Goal: Task Accomplishment & Management: Use online tool/utility

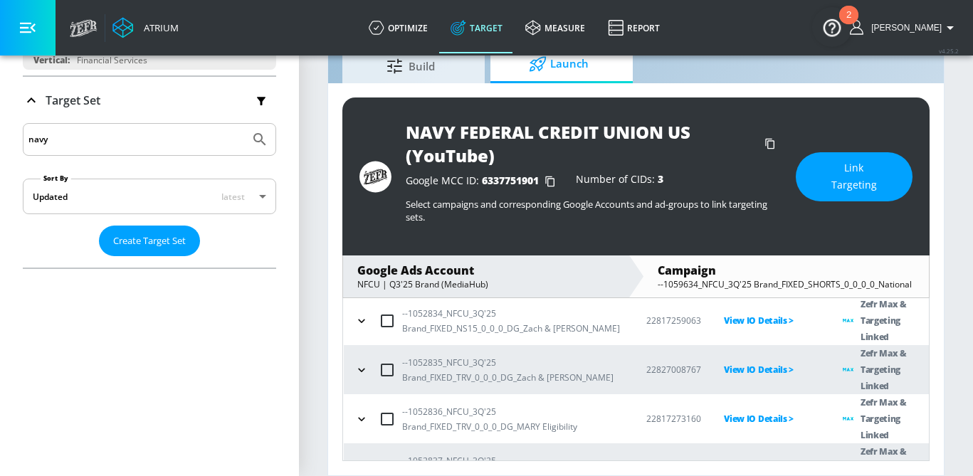
click at [833, 183] on span "Link Targeting" at bounding box center [854, 176] width 60 height 35
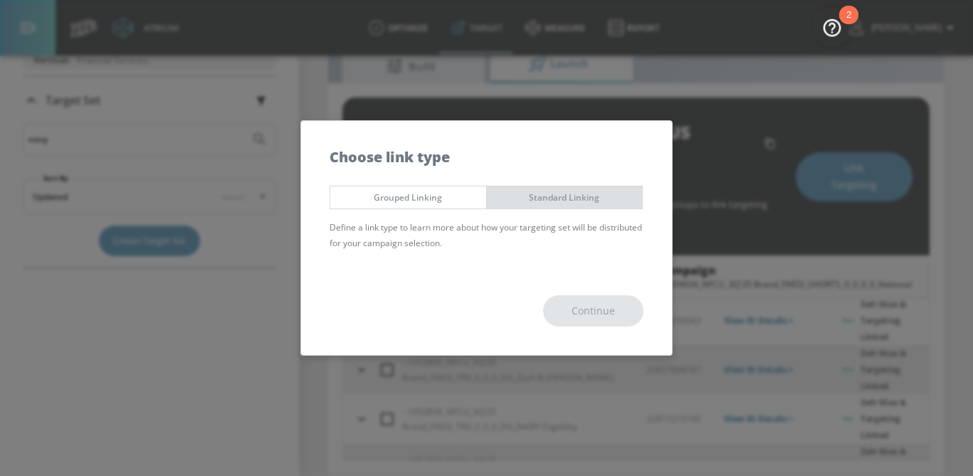
click at [544, 196] on span "Standard Linking" at bounding box center [564, 197] width 134 height 15
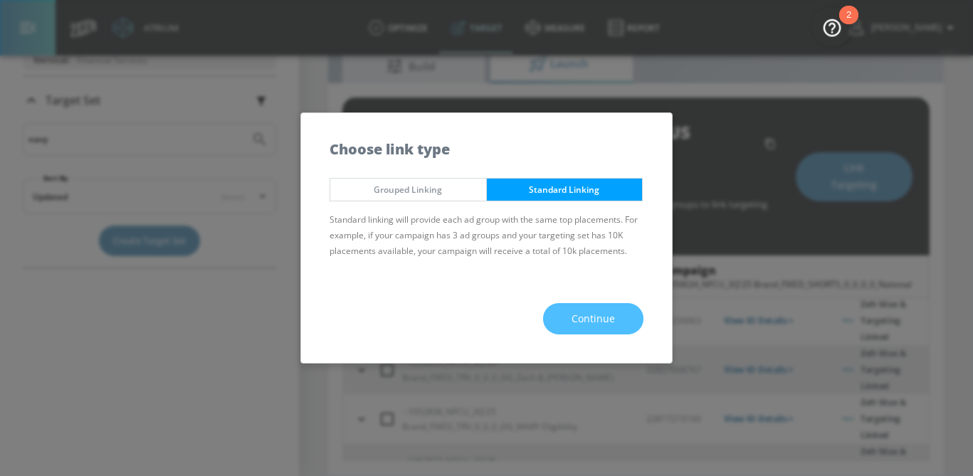
click at [592, 325] on span "Continue" at bounding box center [592, 319] width 43 height 18
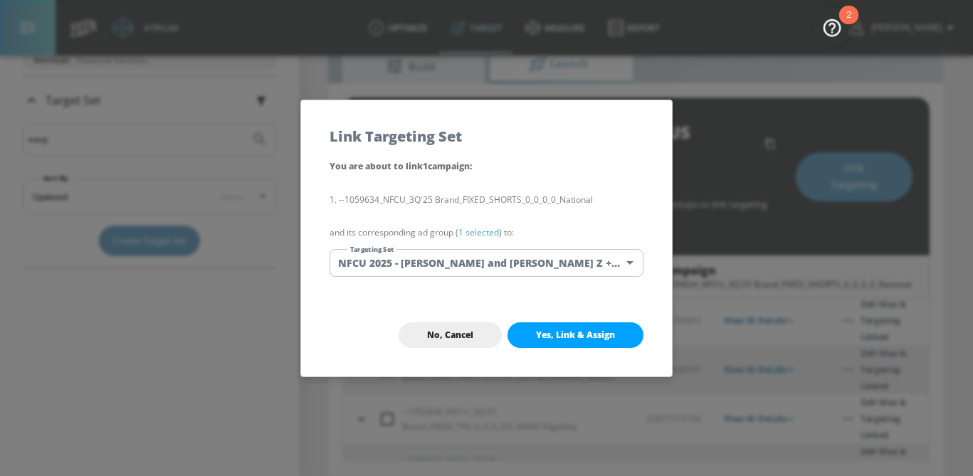
click at [447, 274] on body "Atrium optimize Target measure Report optimize Target measure Report v 4.25.2 […" at bounding box center [486, 209] width 973 height 533
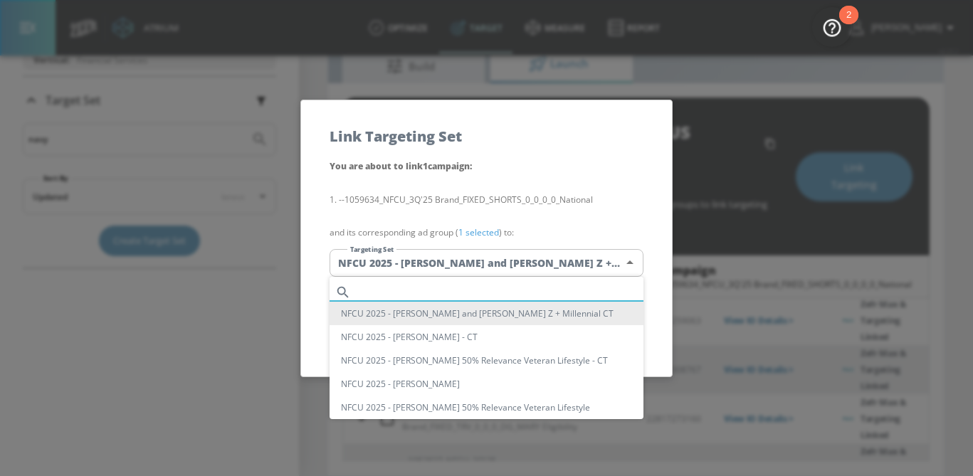
click at [447, 289] on input "text" at bounding box center [500, 291] width 287 height 19
paste input "NFCU 2025 - [PERSON_NAME] and [PERSON_NAME] Z + Millennial"
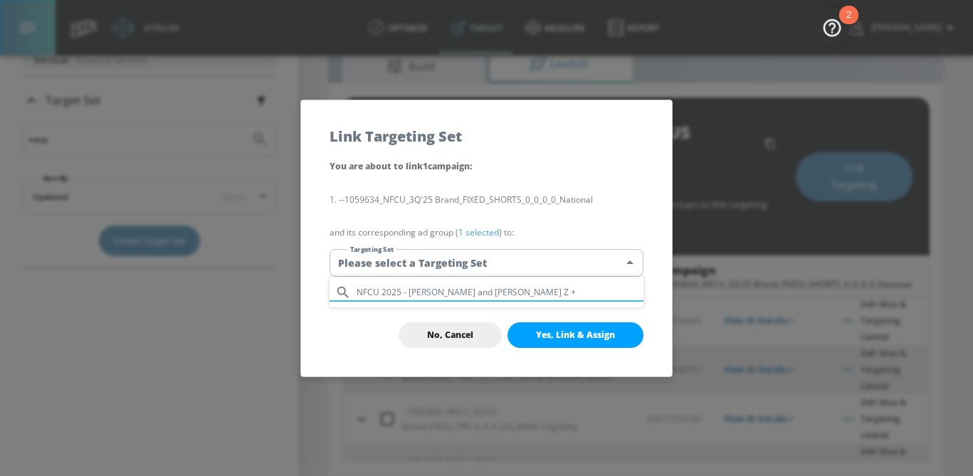
type input "NFCU 2025 - [PERSON_NAME] and [PERSON_NAME] Z +"
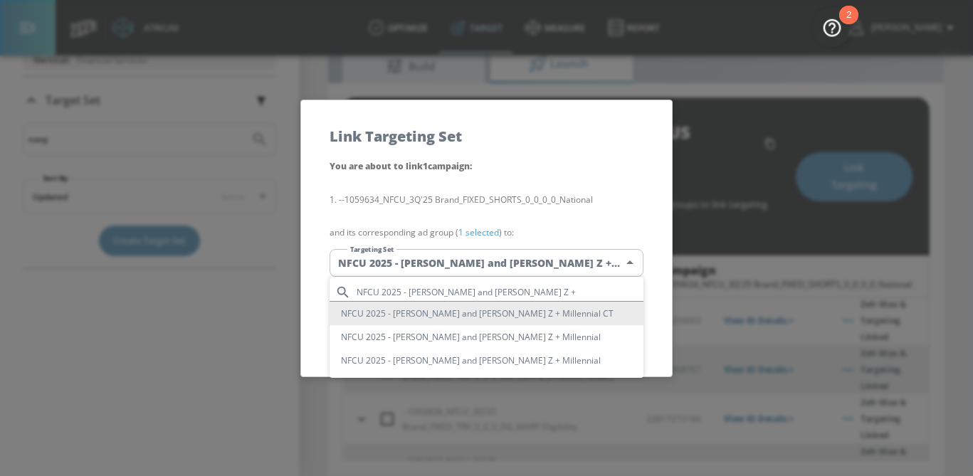
click at [518, 337] on li "NFCU 2025 - [PERSON_NAME] and [PERSON_NAME] Z + Millennial" at bounding box center [486, 336] width 314 height 23
type input "60eddfd6-1808-423d-8190-79d8cbe30c57"
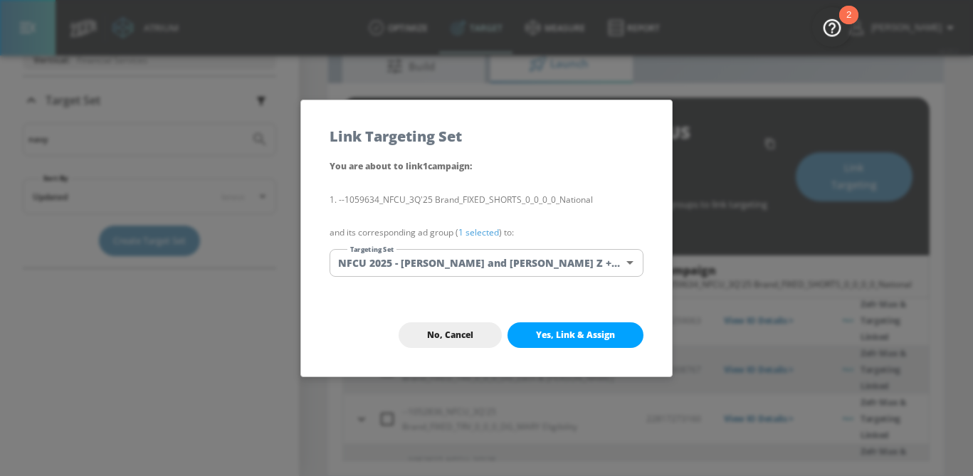
click at [480, 230] on link "1 selected" at bounding box center [478, 232] width 41 height 12
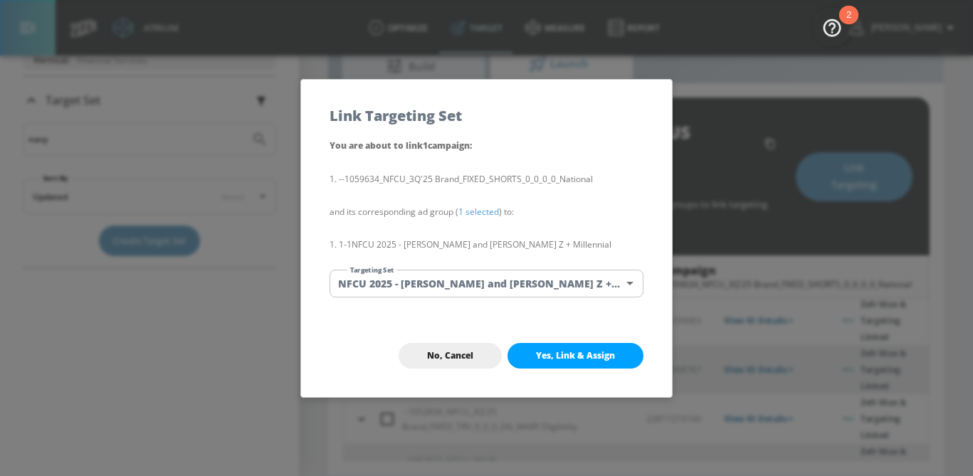
click at [569, 345] on button "Yes, Link & Assign" at bounding box center [575, 356] width 136 height 26
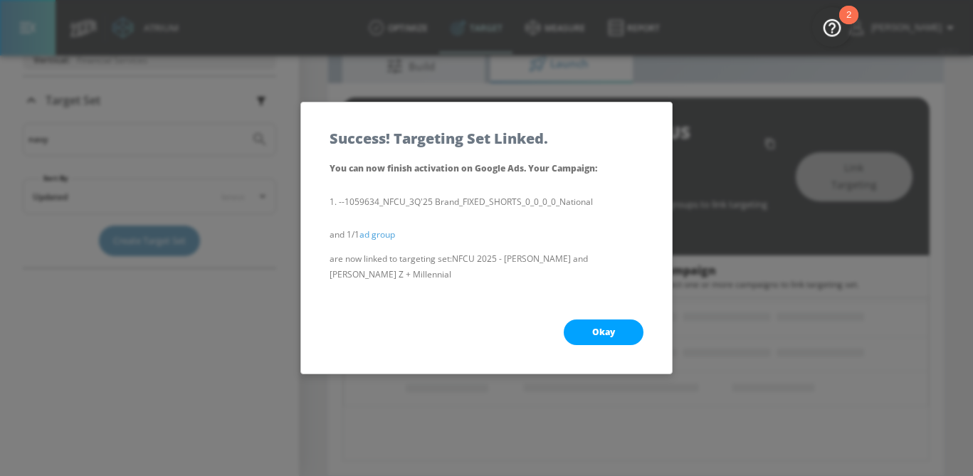
scroll to position [163, 0]
click at [601, 327] on span "Okay" at bounding box center [603, 332] width 23 height 11
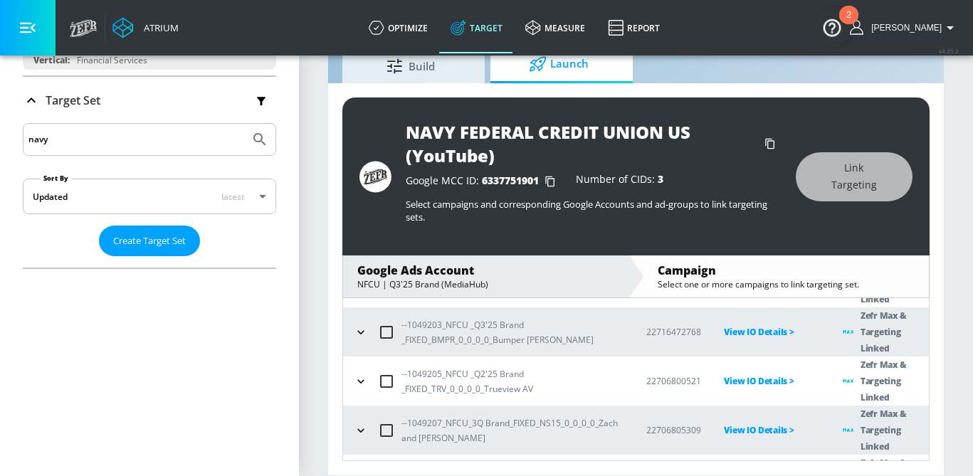
scroll to position [658, 0]
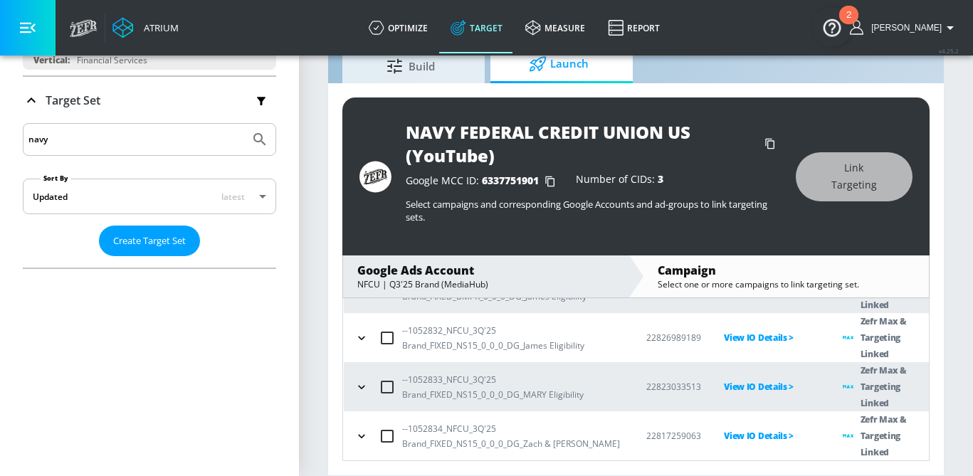
scroll to position [735, 0]
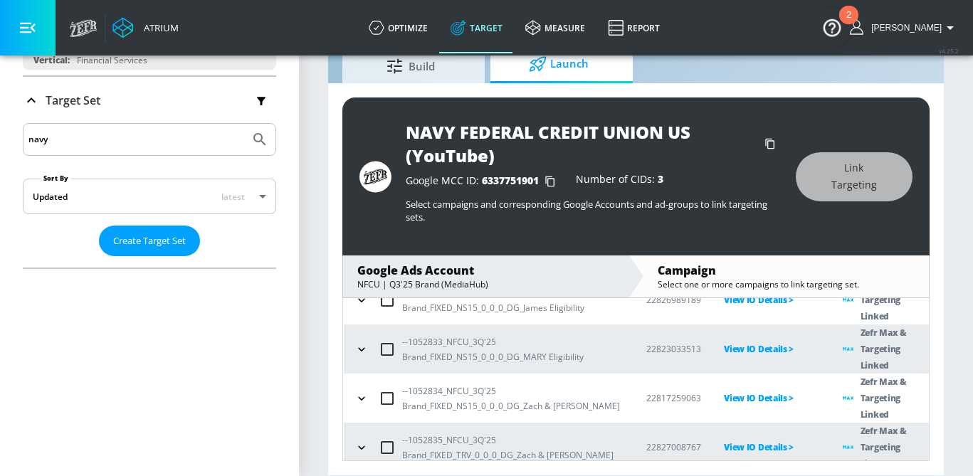
checkbox input "true"
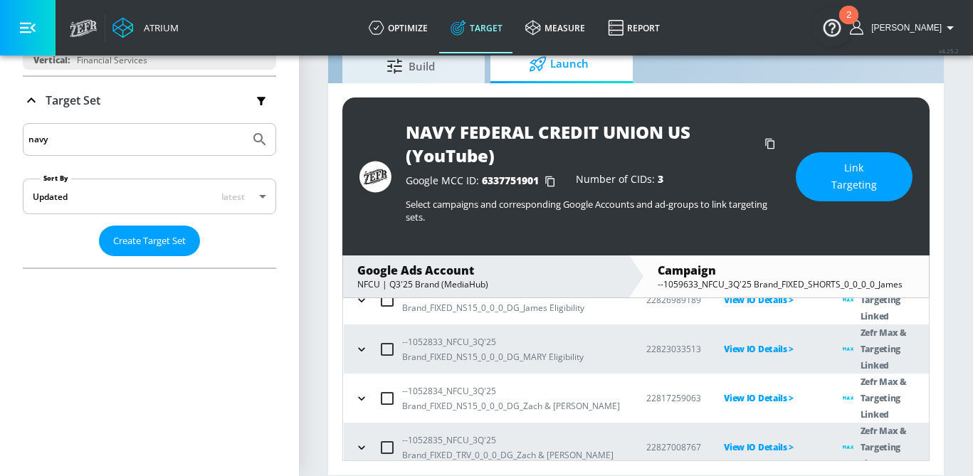
drag, startPoint x: 581, startPoint y: 409, endPoint x: 403, endPoint y: 411, distance: 177.9
copy td "NFCU 2025 - [PERSON_NAME] 50% Relevance Veteran Lifestyle"
click at [816, 179] on button "Link Targeting" at bounding box center [854, 176] width 117 height 49
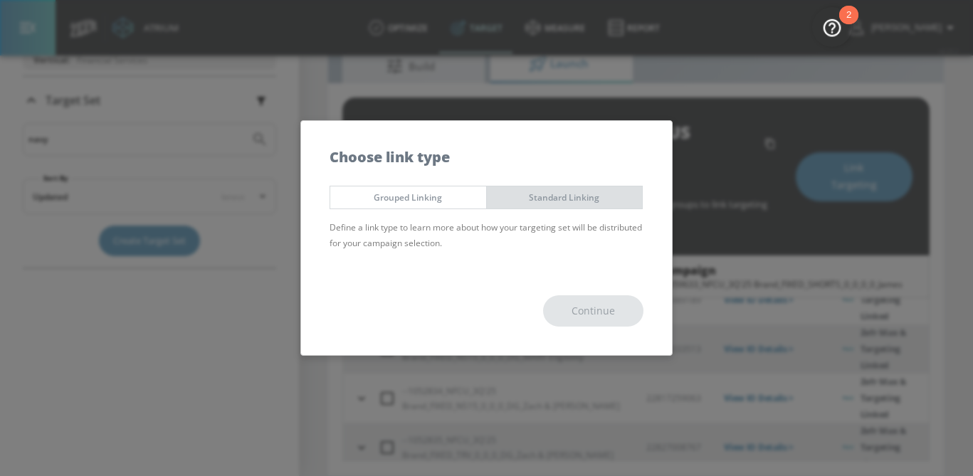
click at [569, 196] on span "Standard Linking" at bounding box center [564, 197] width 134 height 15
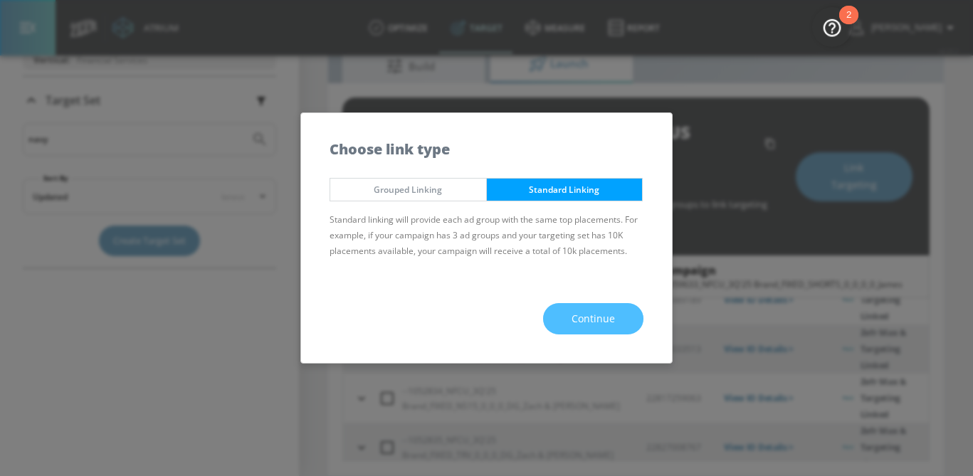
click at [605, 310] on span "Continue" at bounding box center [592, 319] width 43 height 18
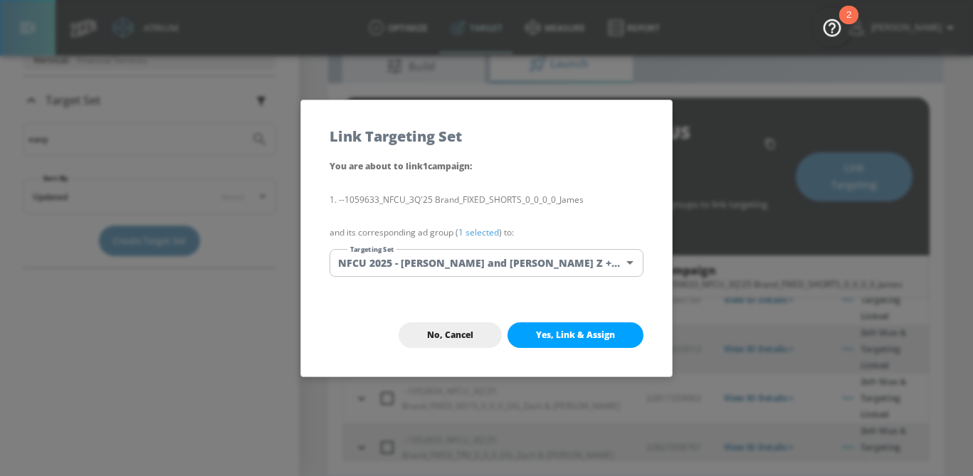
click at [524, 263] on body "Atrium optimize Target measure Report optimize Target measure Report v 4.25.2 […" at bounding box center [486, 209] width 973 height 533
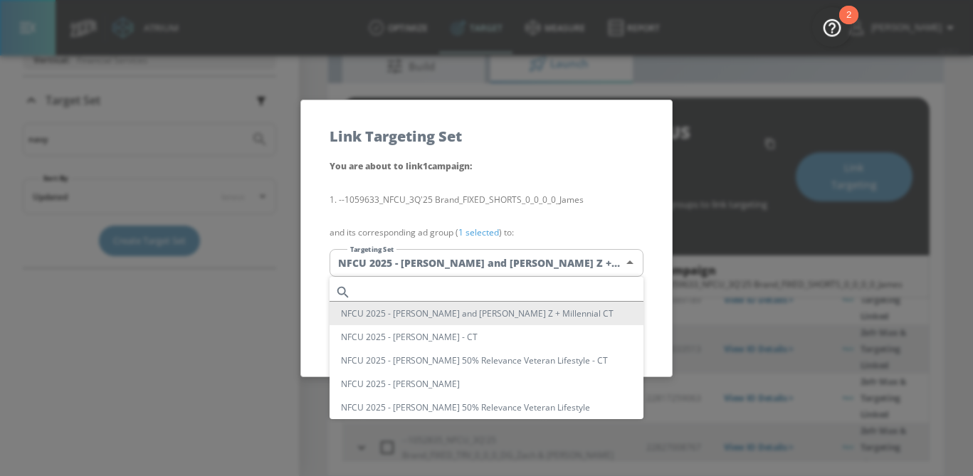
click at [496, 282] on input "text" at bounding box center [500, 291] width 287 height 19
paste input "NFCU 2025 - [PERSON_NAME] 50% Relevance Veteran Lifestyle"
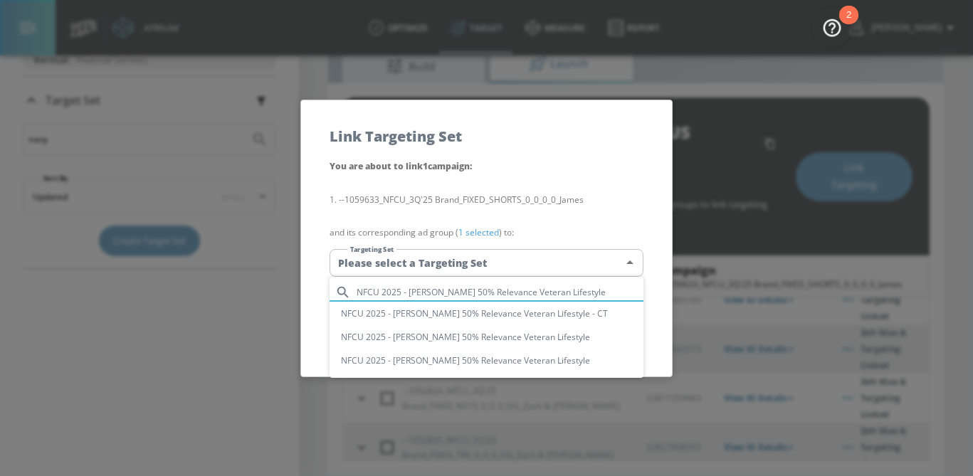
type input "NFCU 2025 - [PERSON_NAME] 50% Relevance Veteran Lifestyle"
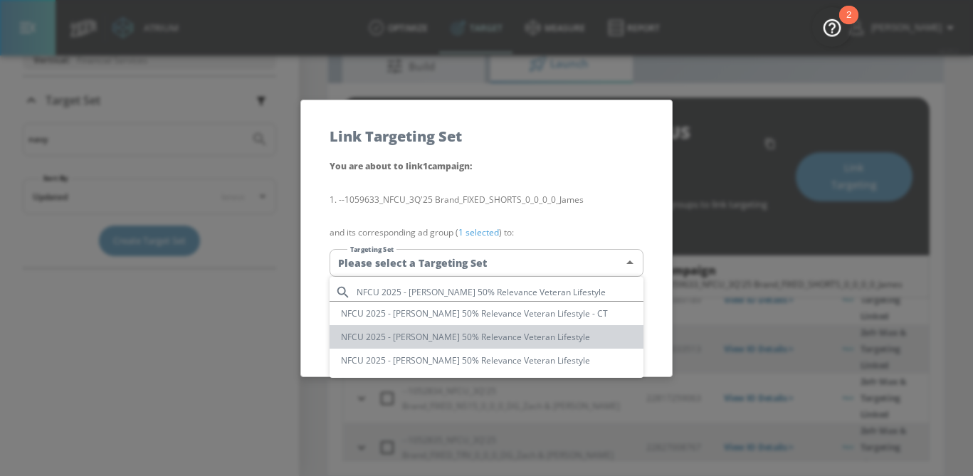
click at [494, 345] on li "NFCU 2025 - [PERSON_NAME] 50% Relevance Veteran Lifestyle" at bounding box center [486, 336] width 314 height 23
type input "aeb37bd9-a6ef-4081-b6fa-389fce6d9a8b"
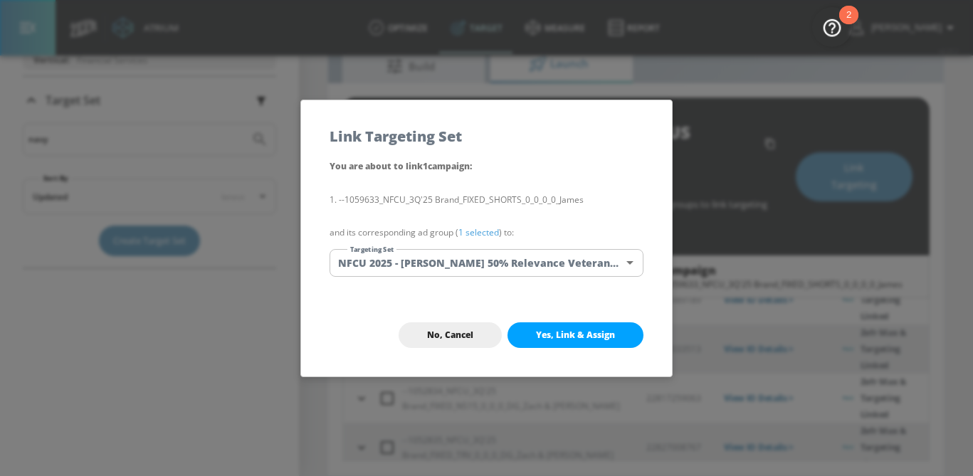
click at [484, 238] on p "and its corresponding ad group ( 1 selected ) to:" at bounding box center [486, 233] width 314 height 16
click at [482, 231] on link "1 selected" at bounding box center [478, 232] width 41 height 12
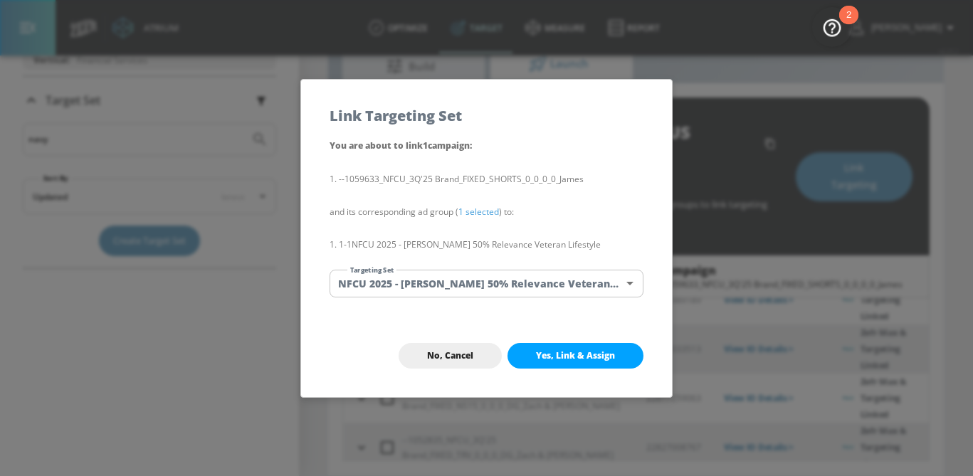
click at [568, 357] on span "Yes, Link & Assign" at bounding box center [575, 355] width 79 height 11
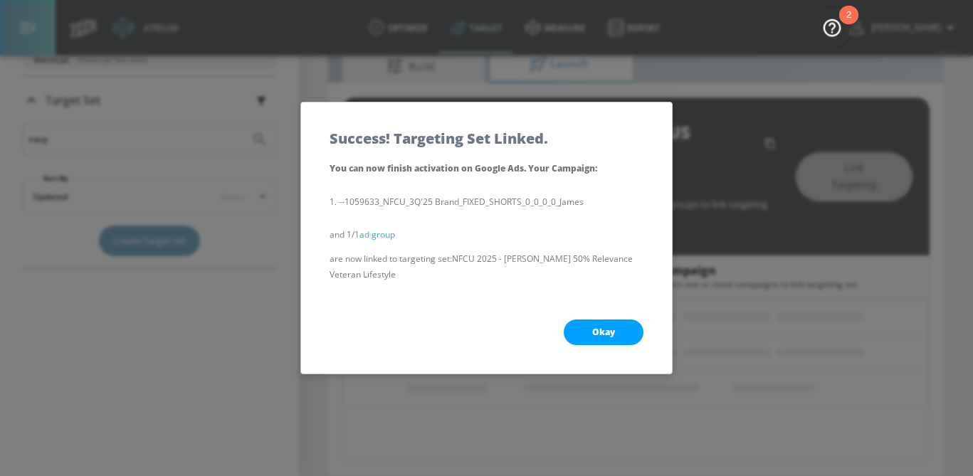
scroll to position [163, 0]
click at [620, 331] on button "Okay" at bounding box center [604, 332] width 80 height 26
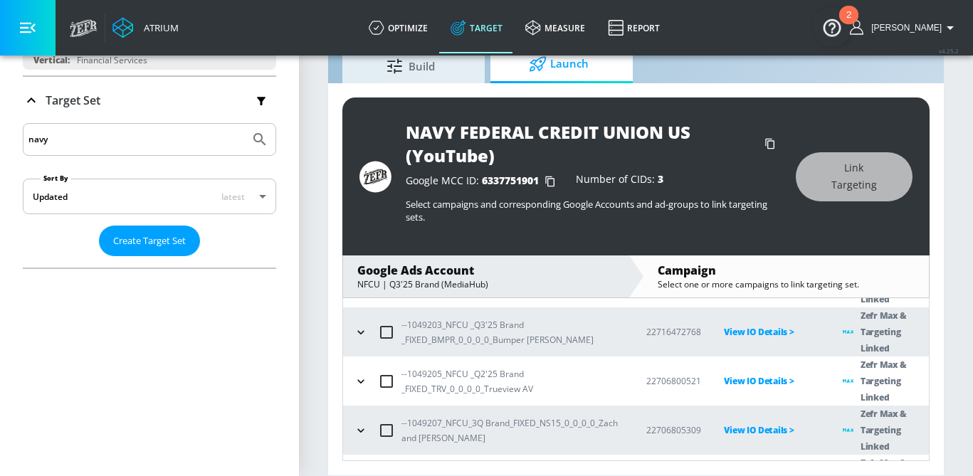
scroll to position [658, 0]
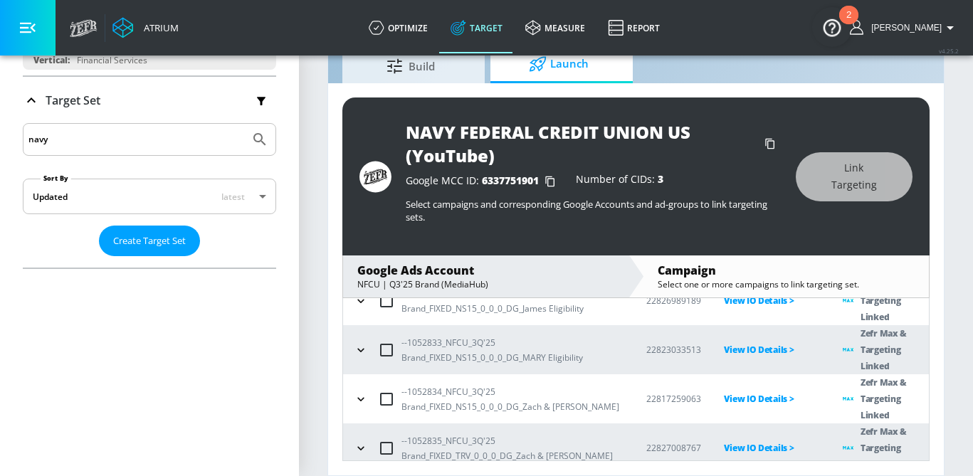
radio input "true"
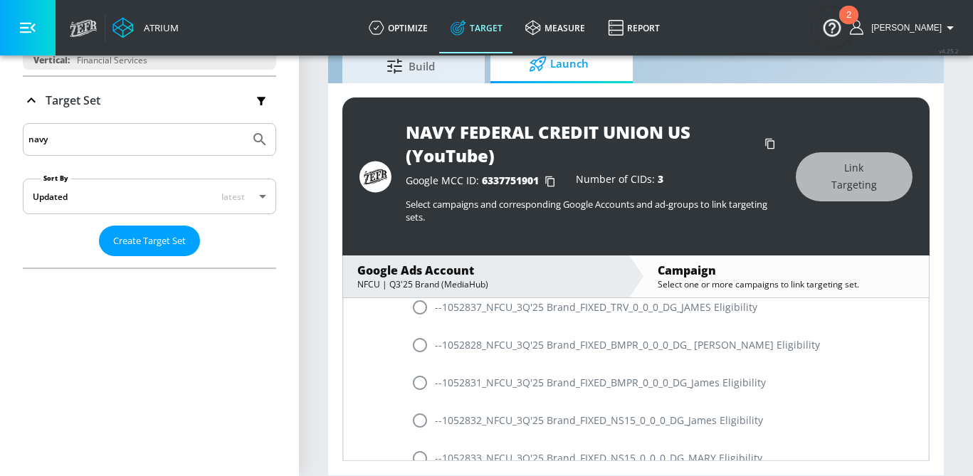
scroll to position [1542, 0]
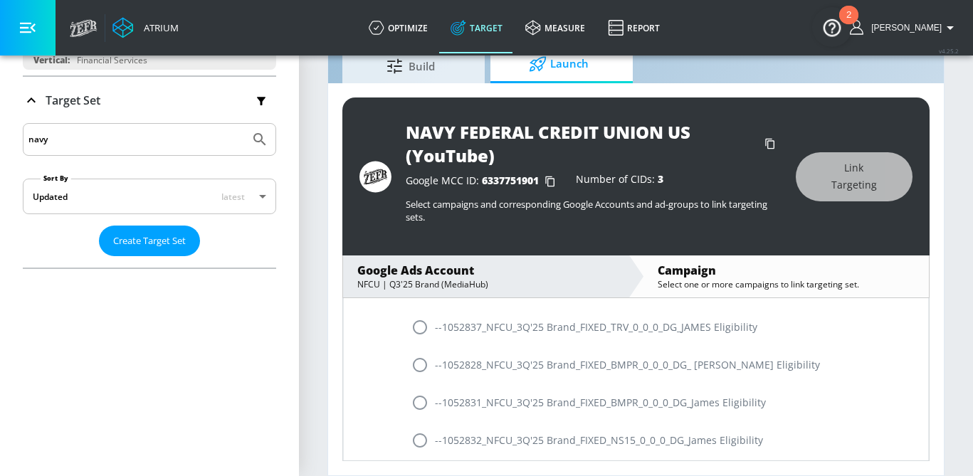
radio input "true"
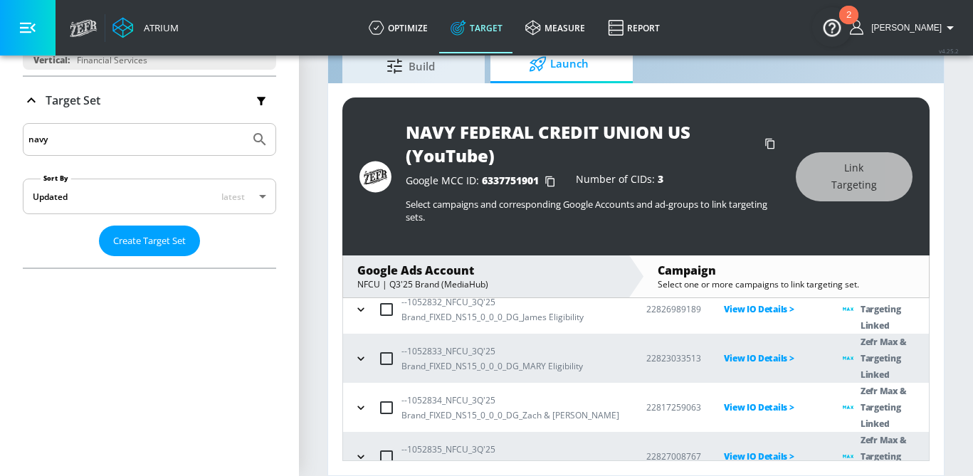
scroll to position [728, 0]
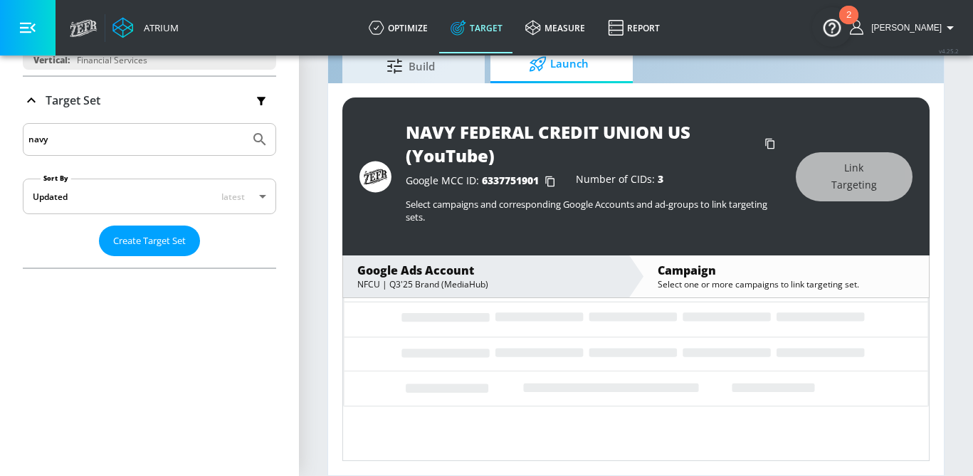
scroll to position [163, 0]
